Goal: Information Seeking & Learning: Learn about a topic

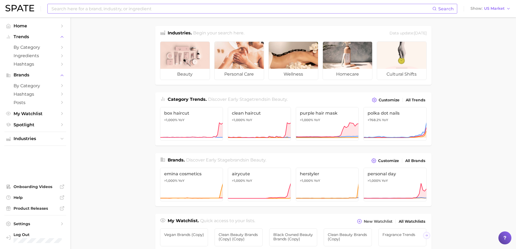
click at [112, 8] on input at bounding box center [241, 8] width 381 height 9
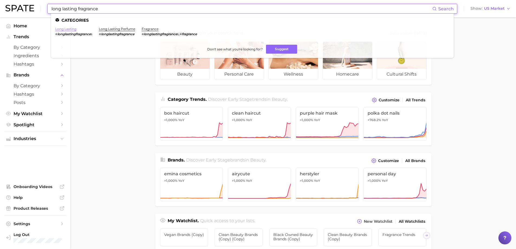
type input "long lasting fragrance"
click at [66, 29] on link "long lasting" at bounding box center [65, 29] width 21 height 4
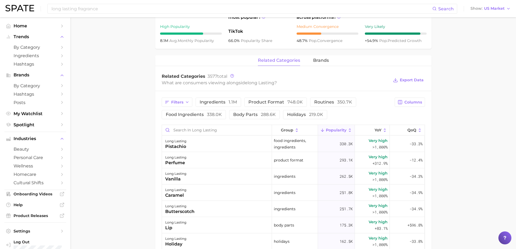
scroll to position [217, 0]
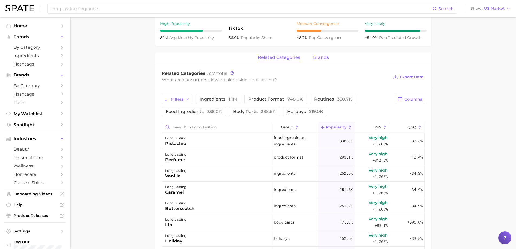
click at [317, 58] on span "brands" at bounding box center [321, 57] width 16 height 5
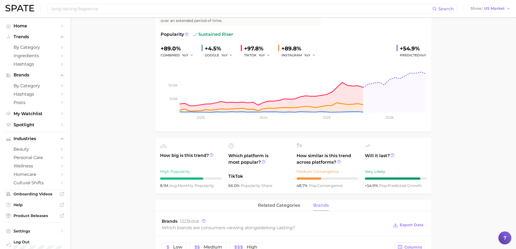
scroll to position [143, 0]
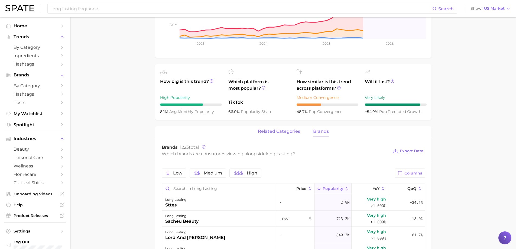
click at [260, 132] on span "related categories" at bounding box center [279, 131] width 42 height 5
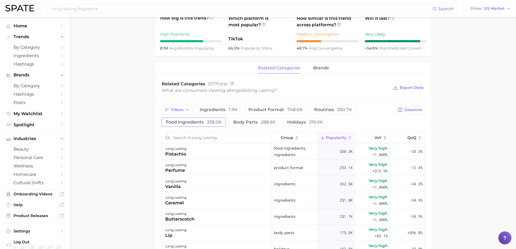
scroll to position [251, 0]
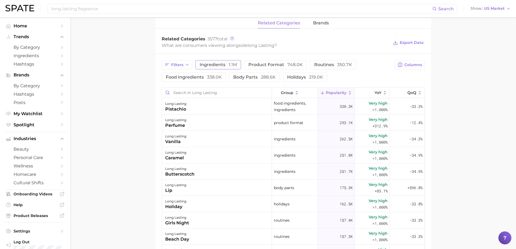
click at [212, 65] on span "ingredients 1.1m" at bounding box center [217, 65] width 37 height 4
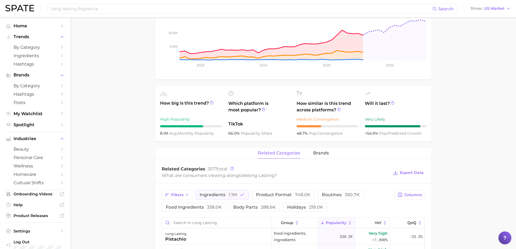
scroll to position [47, 0]
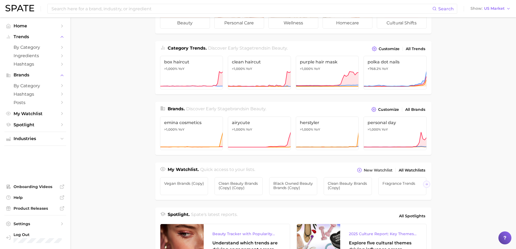
scroll to position [54, 0]
